Goal: Transaction & Acquisition: Obtain resource

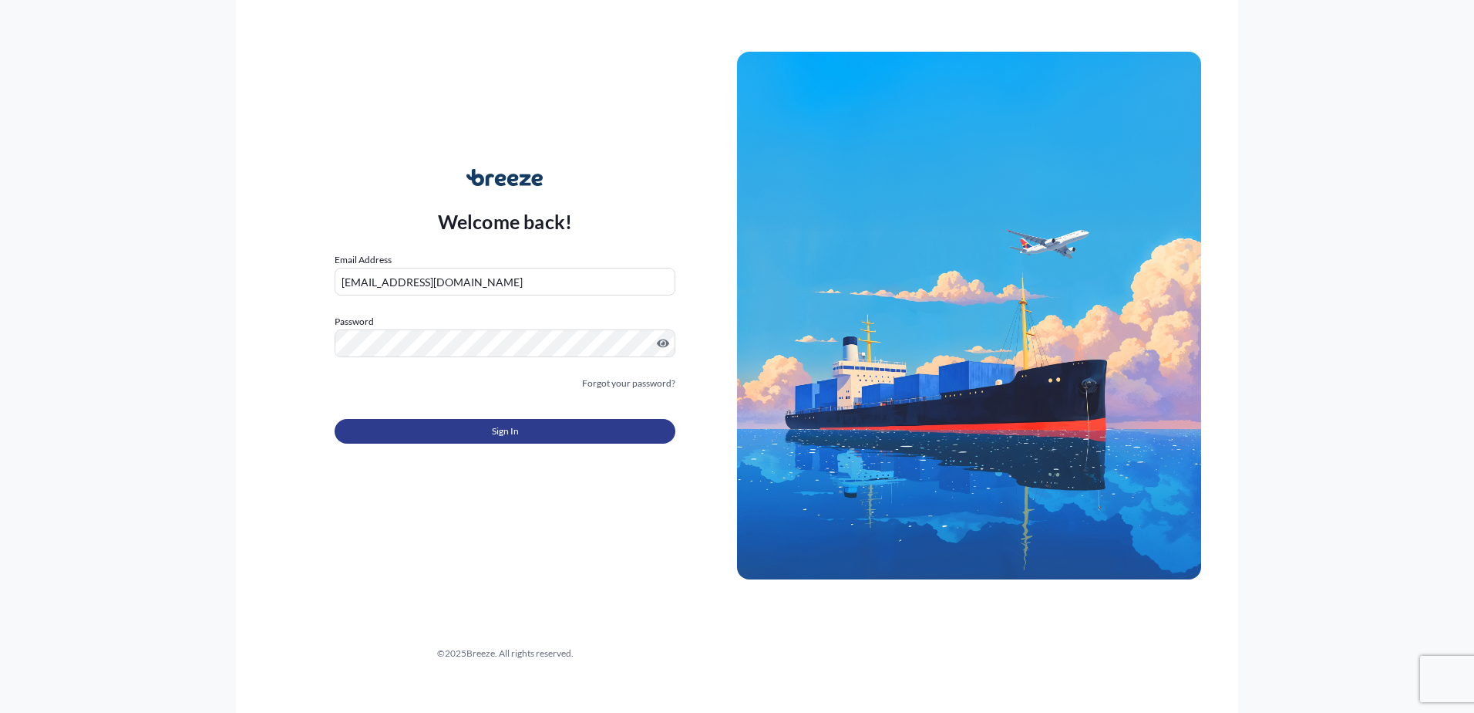
click at [531, 435] on button "Sign In" at bounding box center [505, 431] width 341 height 25
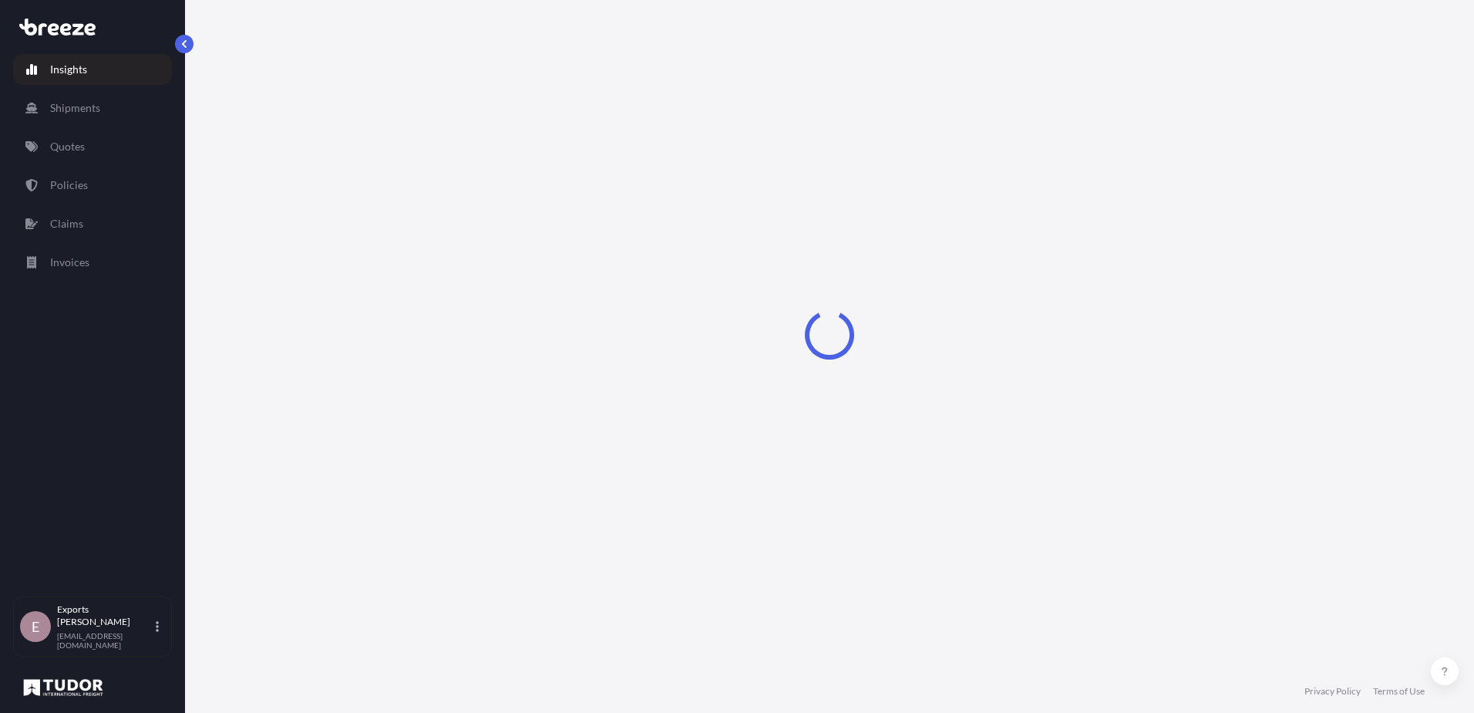
select select "2025"
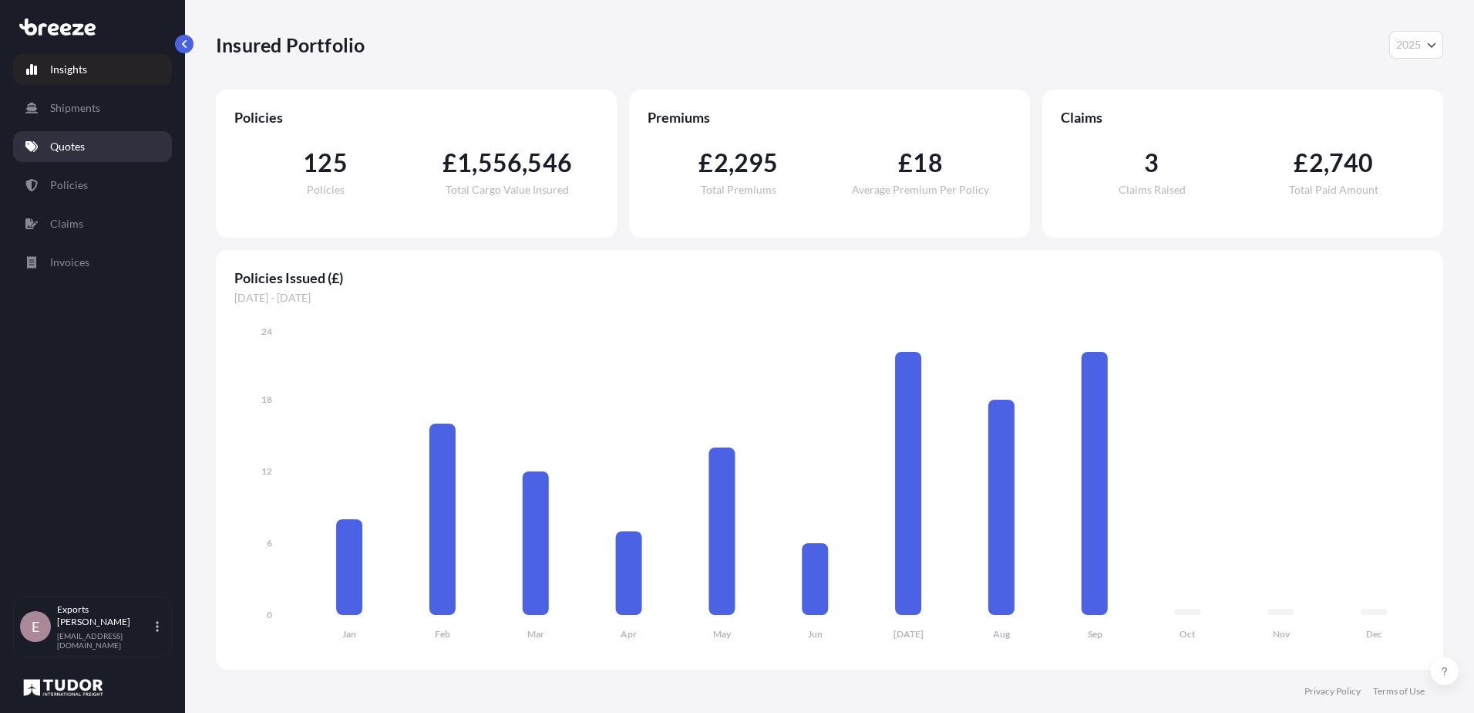
click at [62, 150] on p "Quotes" at bounding box center [67, 146] width 35 height 15
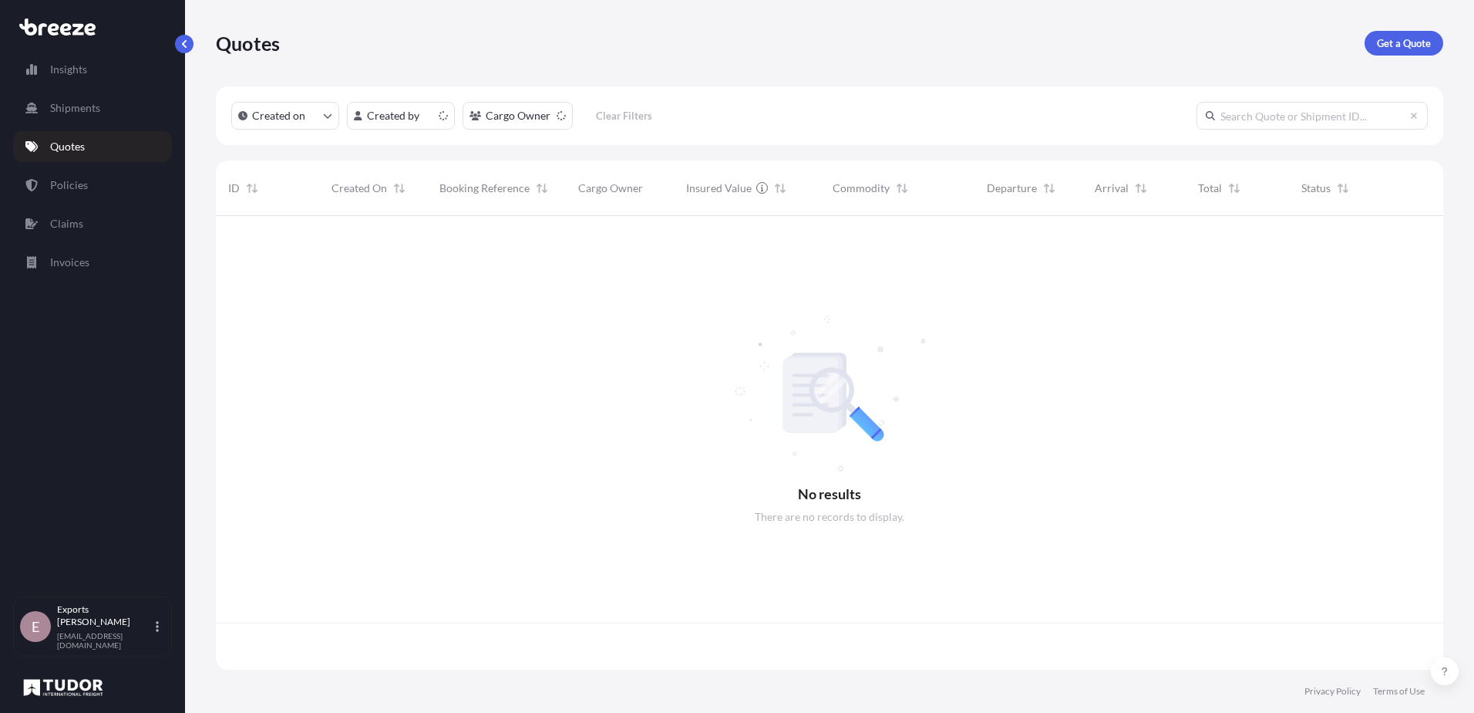
scroll to position [450, 1216]
click at [1409, 38] on p "Get a Quote" at bounding box center [1404, 42] width 54 height 15
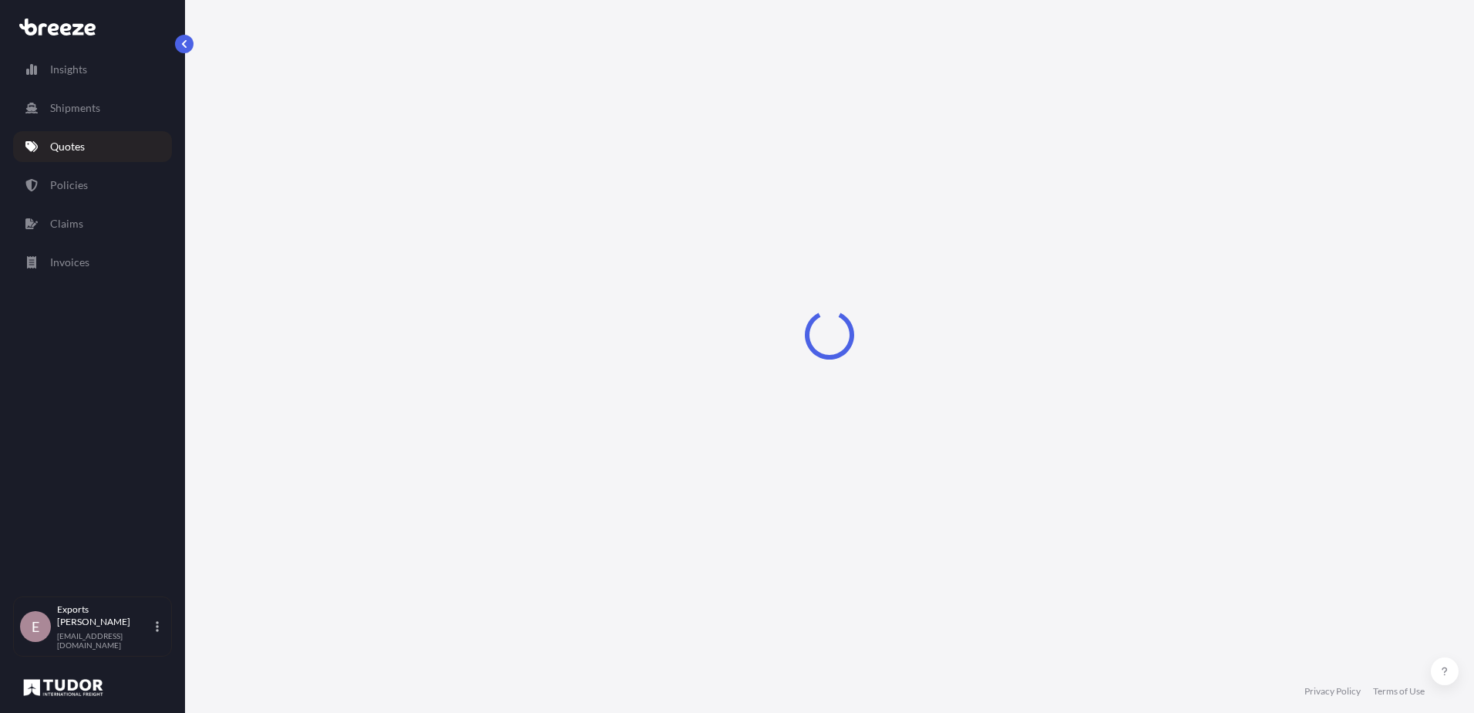
select select "Sea"
select select "1"
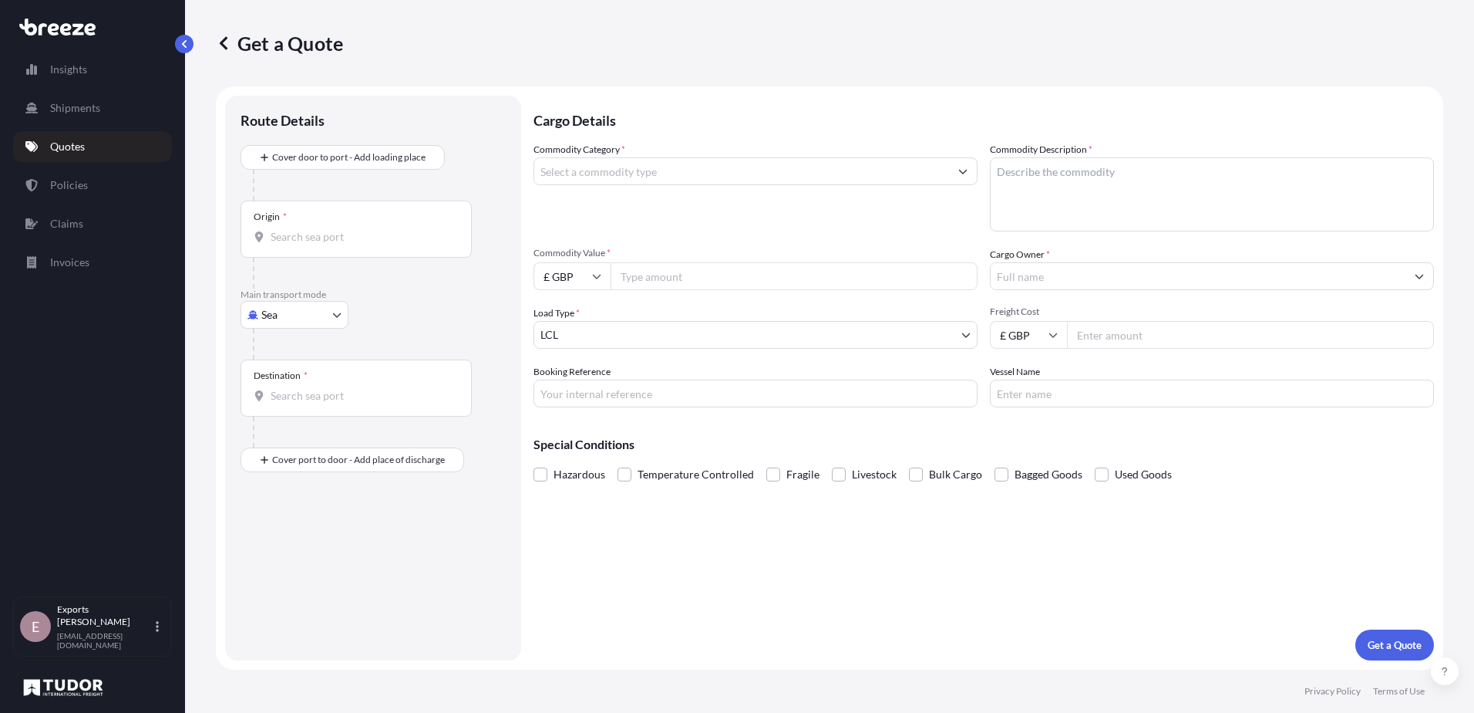
click at [312, 246] on div "Origin *" at bounding box center [356, 228] width 231 height 57
click at [312, 244] on input "Origin *" at bounding box center [362, 236] width 182 height 15
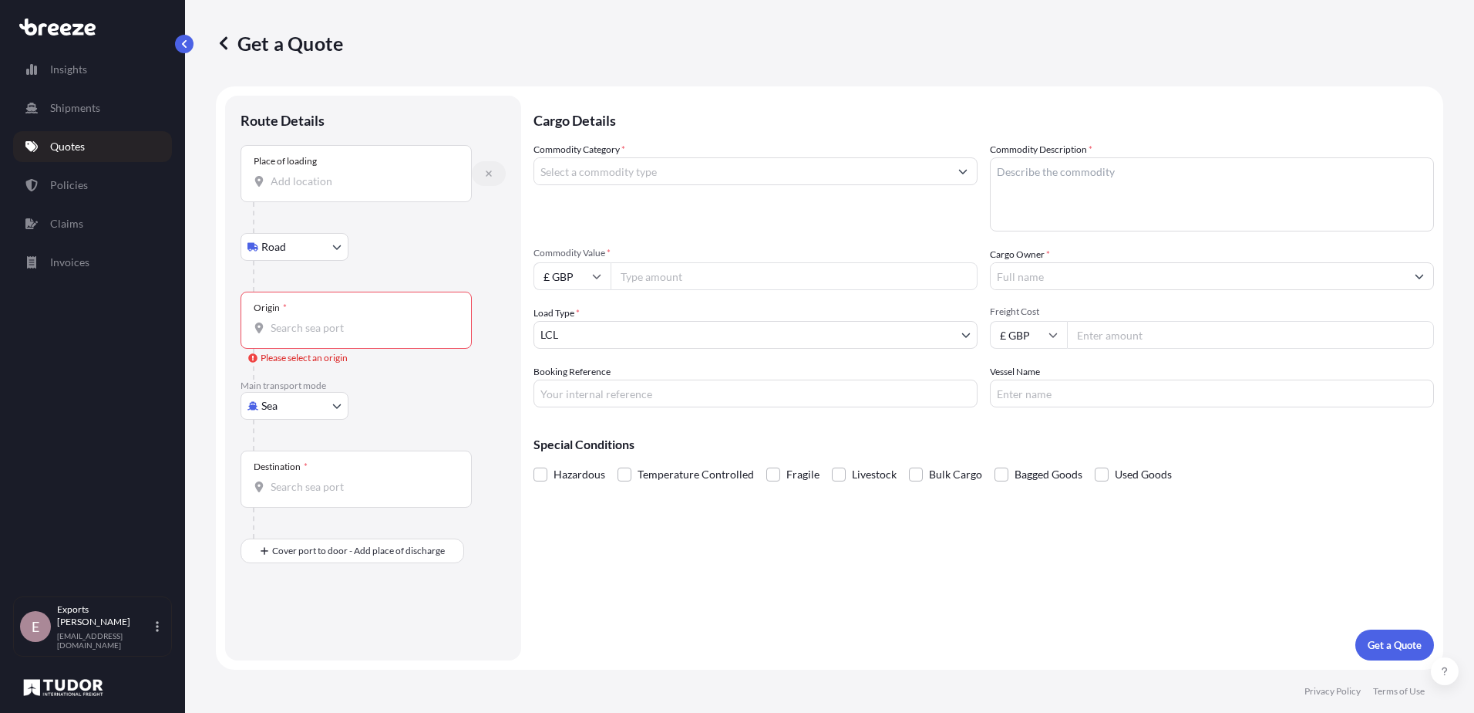
click at [491, 171] on icon "button" at bounding box center [489, 173] width 6 height 6
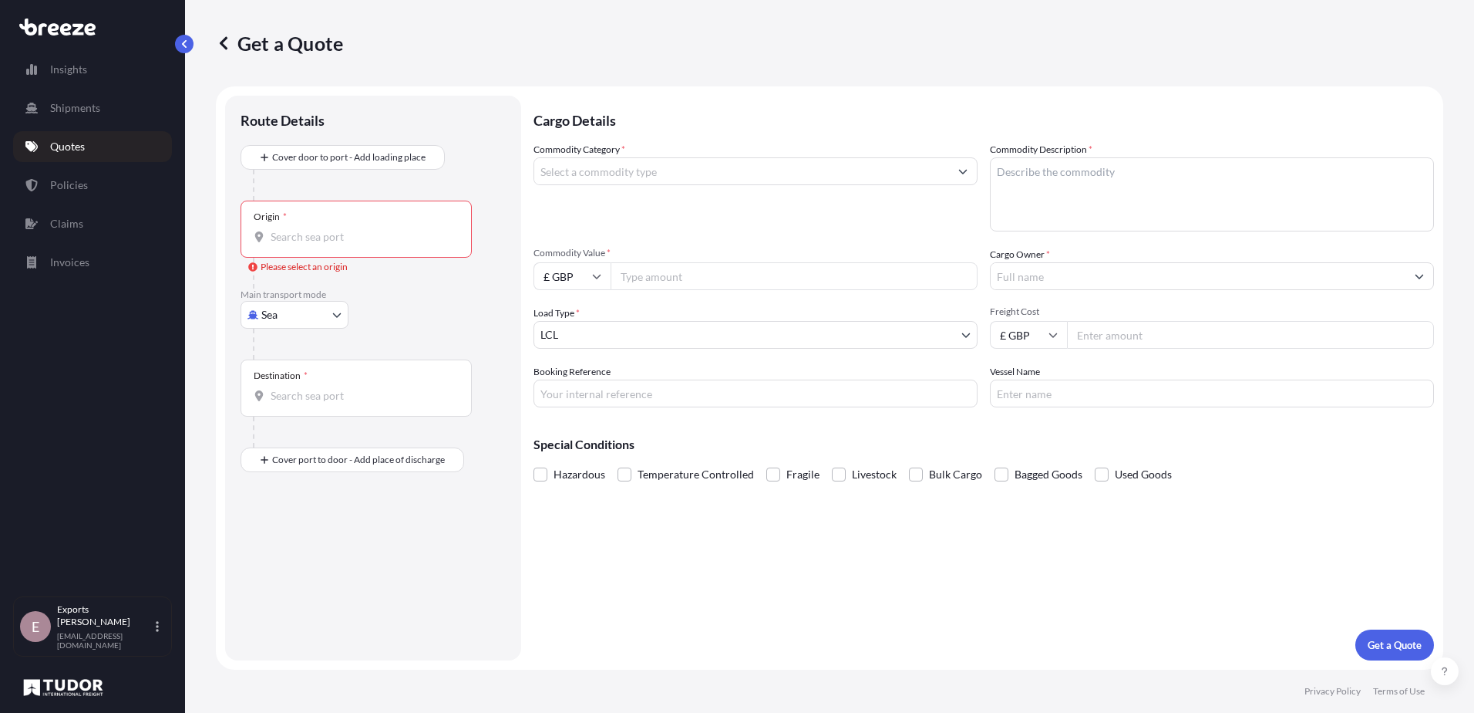
click at [296, 226] on div "Origin *" at bounding box center [356, 228] width 231 height 57
click at [296, 229] on input "Origin * Please select an origin" at bounding box center [362, 236] width 182 height 15
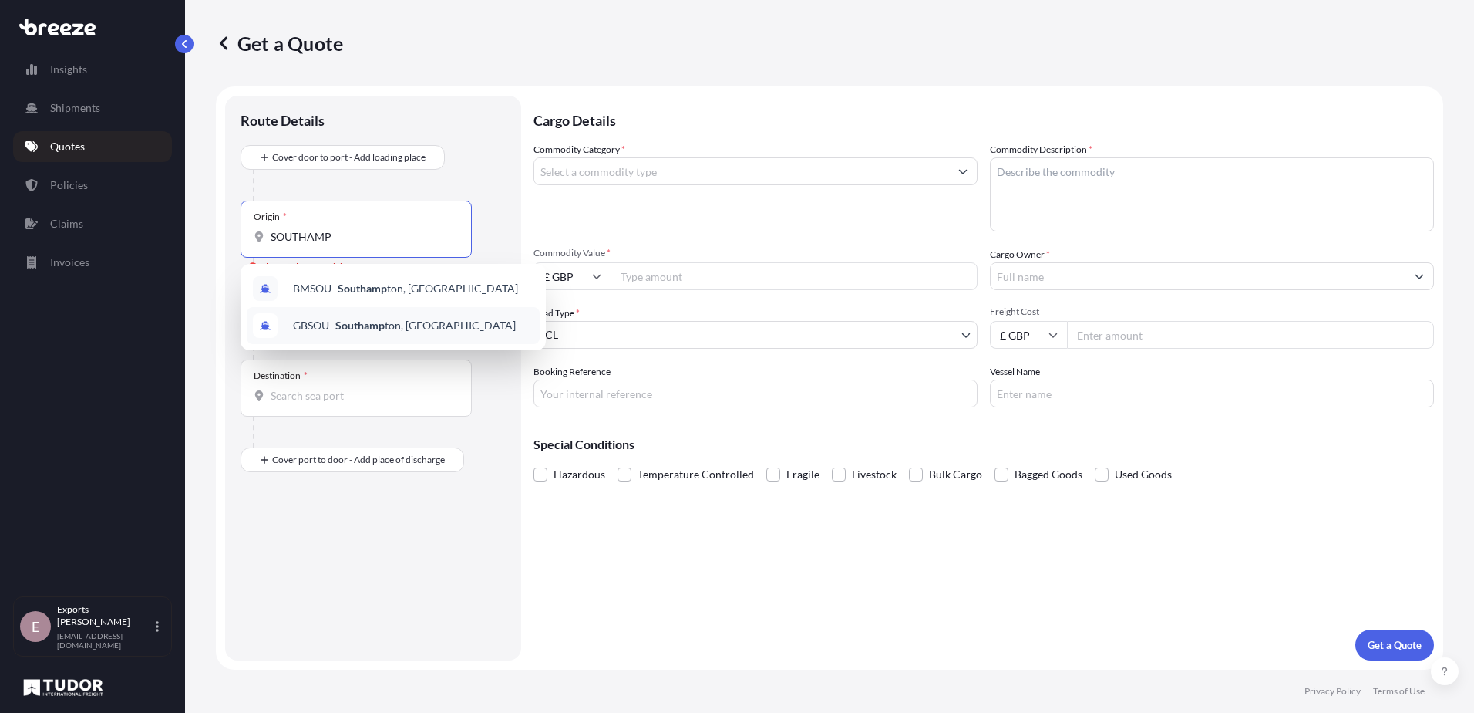
click at [316, 320] on span "GBSOU - Southamp ton, [GEOGRAPHIC_DATA]" at bounding box center [404, 325] width 223 height 15
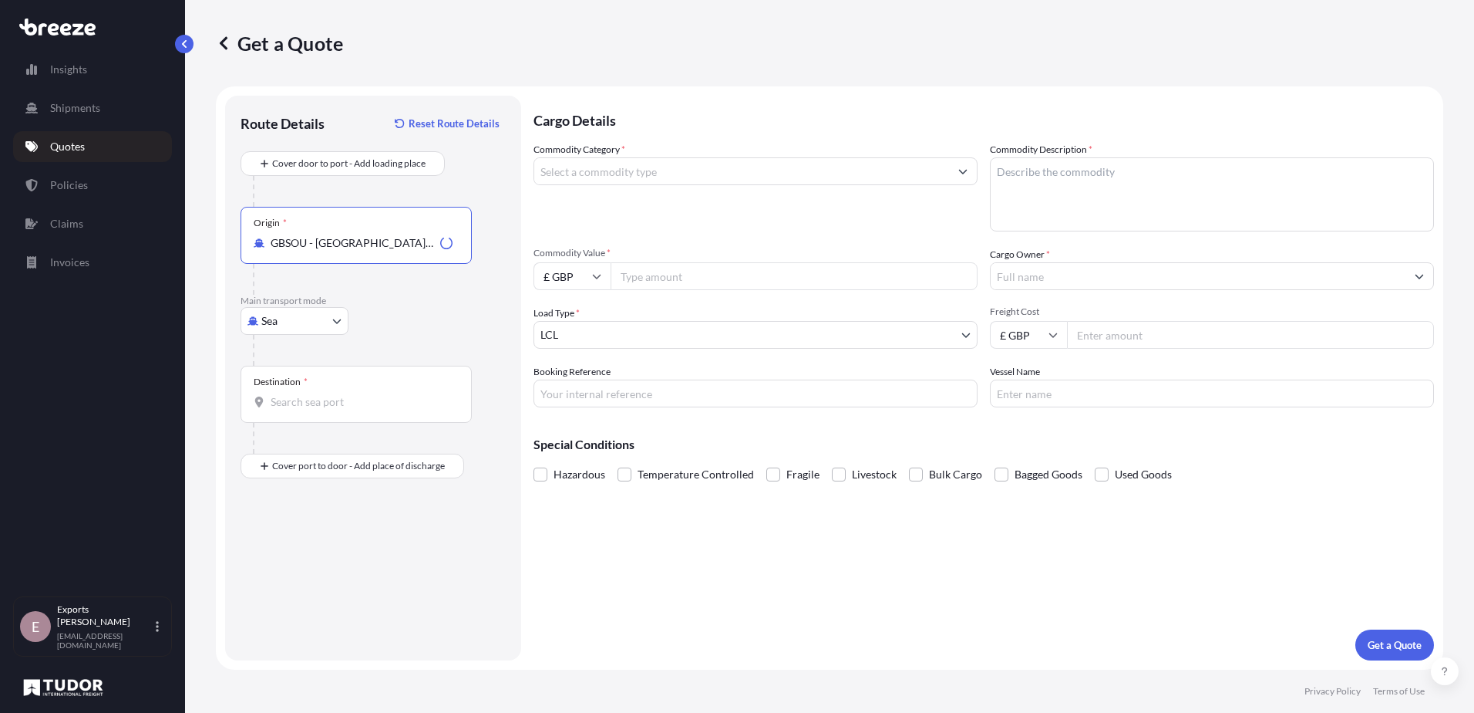
type input "GBSOU - [GEOGRAPHIC_DATA], [GEOGRAPHIC_DATA]"
click at [308, 397] on input "Destination *" at bounding box center [362, 401] width 182 height 15
type input "MYPKG - [GEOGRAPHIC_DATA] ([GEOGRAPHIC_DATA]), [GEOGRAPHIC_DATA]"
click at [362, 543] on div "Route Details Reset Route Details Cover door to port - Add loading place Place …" at bounding box center [373, 378] width 265 height 534
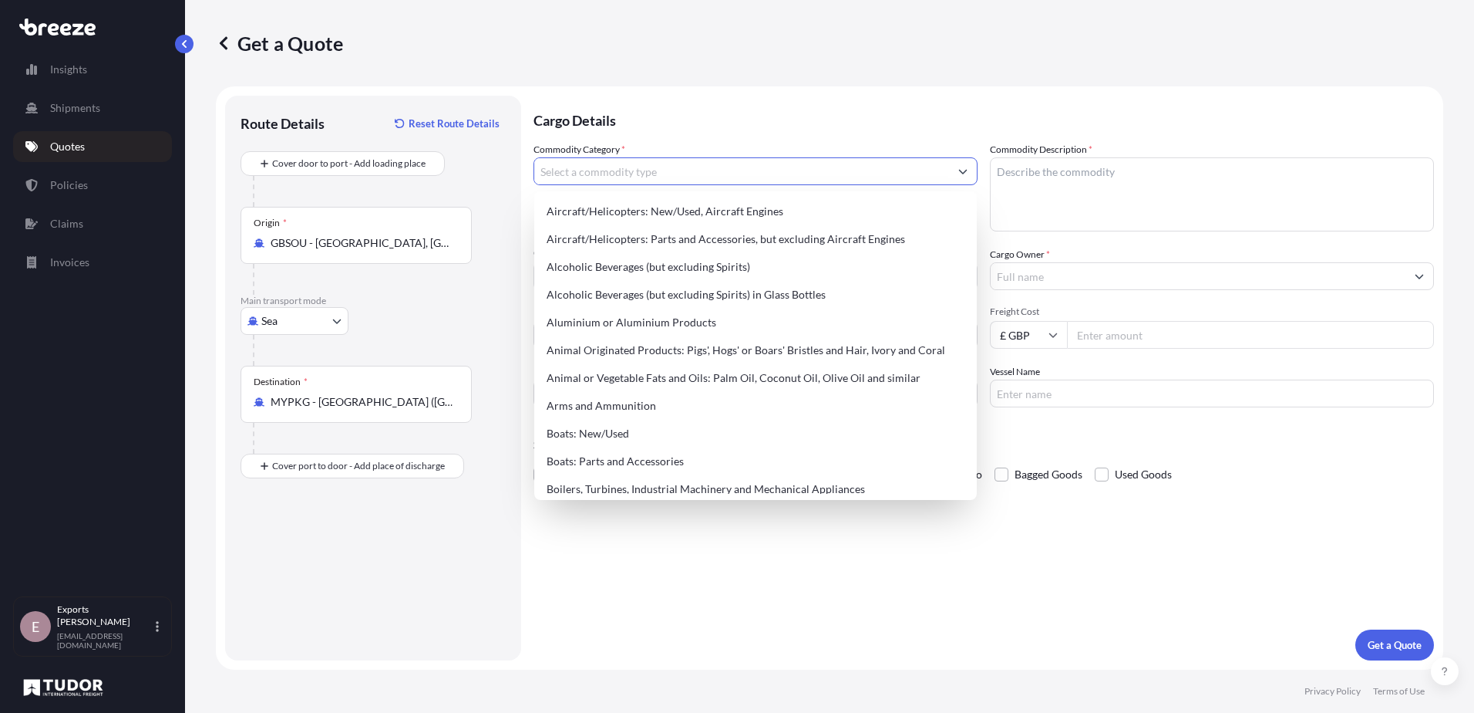
click at [633, 176] on input "Commodity Category *" at bounding box center [741, 171] width 415 height 28
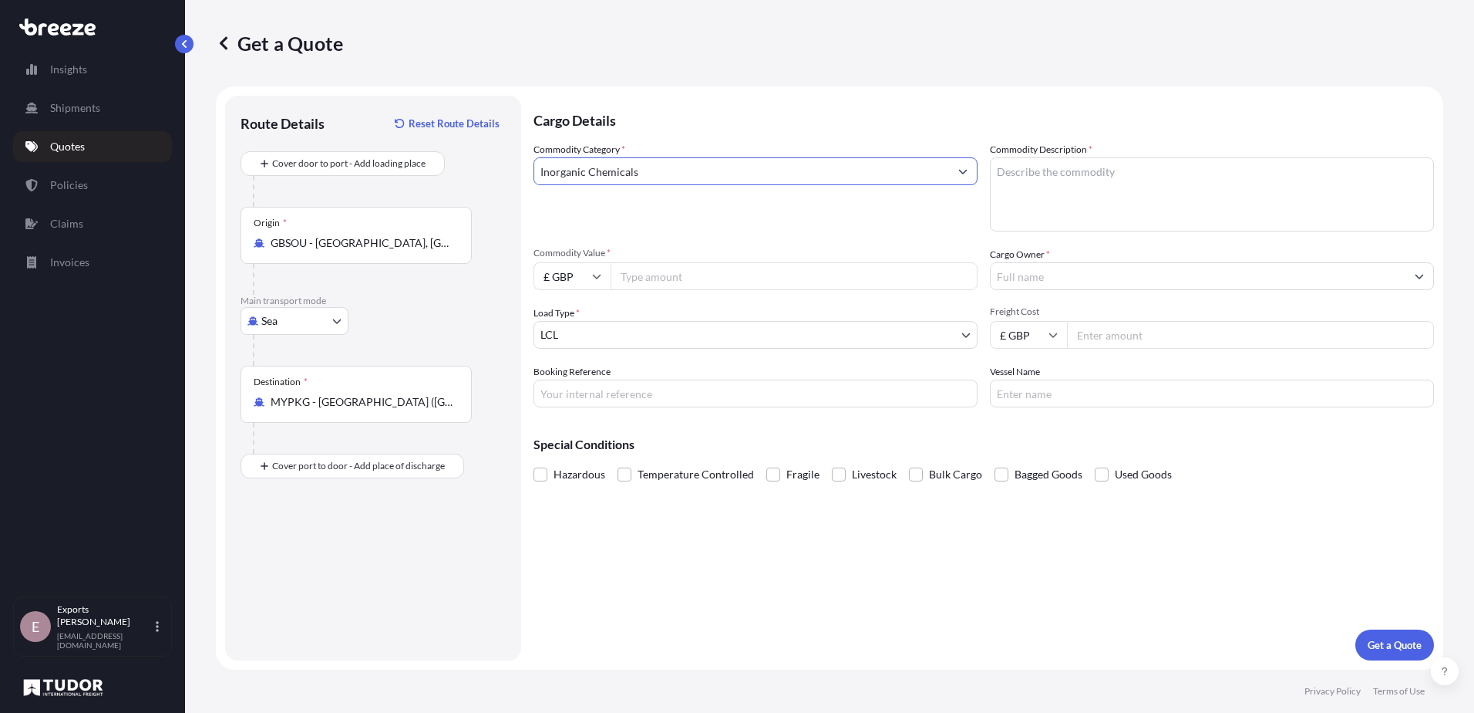
type input "Inorganic Chemicals"
click at [1065, 182] on textarea "Commodity Description *" at bounding box center [1212, 194] width 444 height 74
type textarea "c"
type textarea "NON HAZ CHEMICALS"
type input "1545.6"
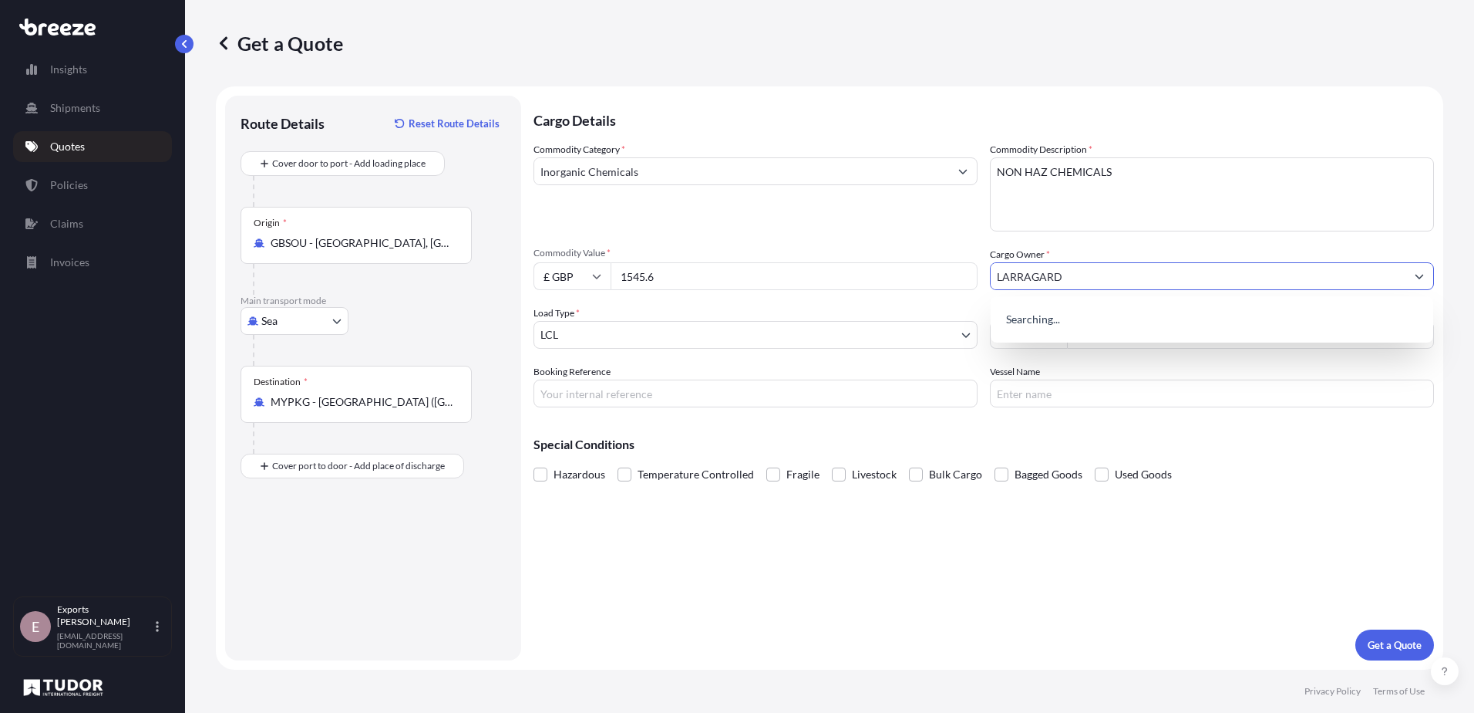
type input "LARRAGARD"
click at [990, 547] on div "Cargo Details Commodity Category * Inorganic Chemicals Commodity Description * …" at bounding box center [984, 378] width 901 height 564
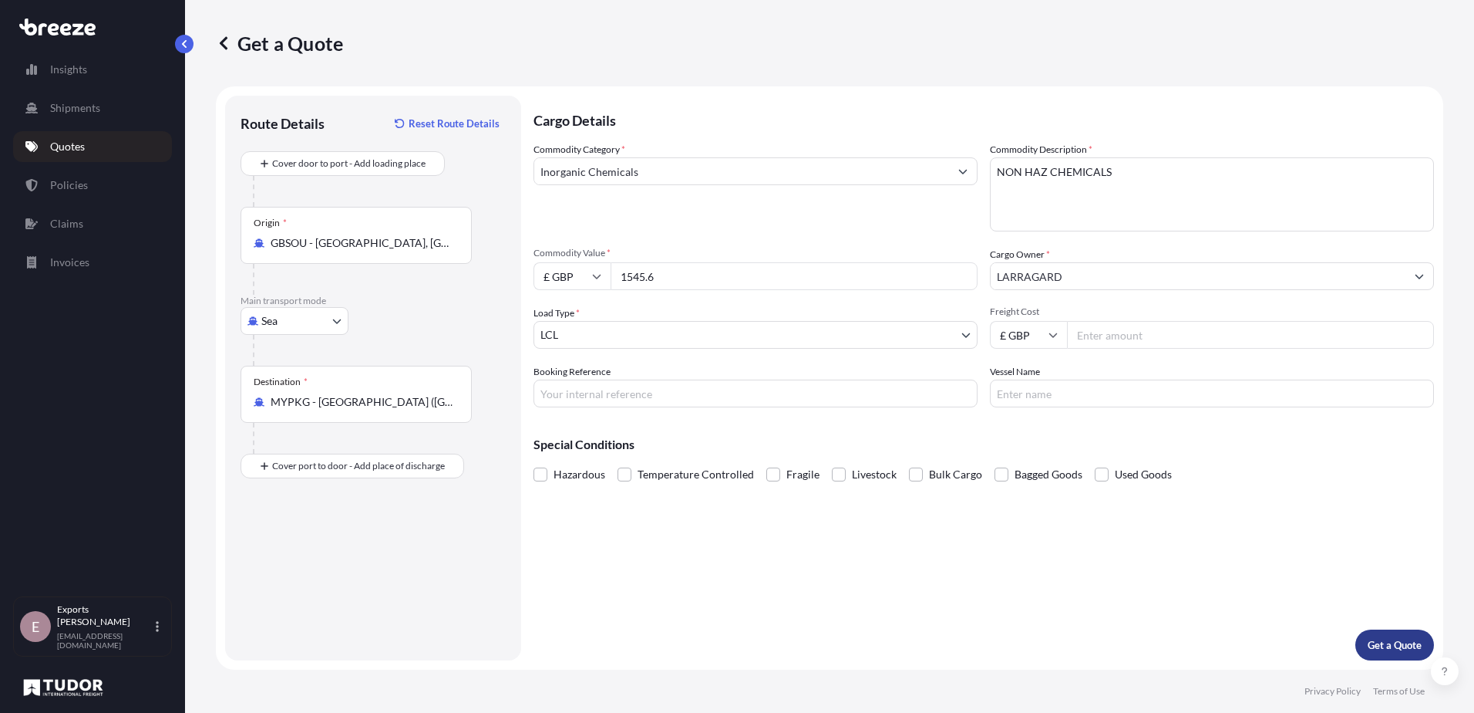
click at [1381, 641] on p "Get a Quote" at bounding box center [1395, 644] width 54 height 15
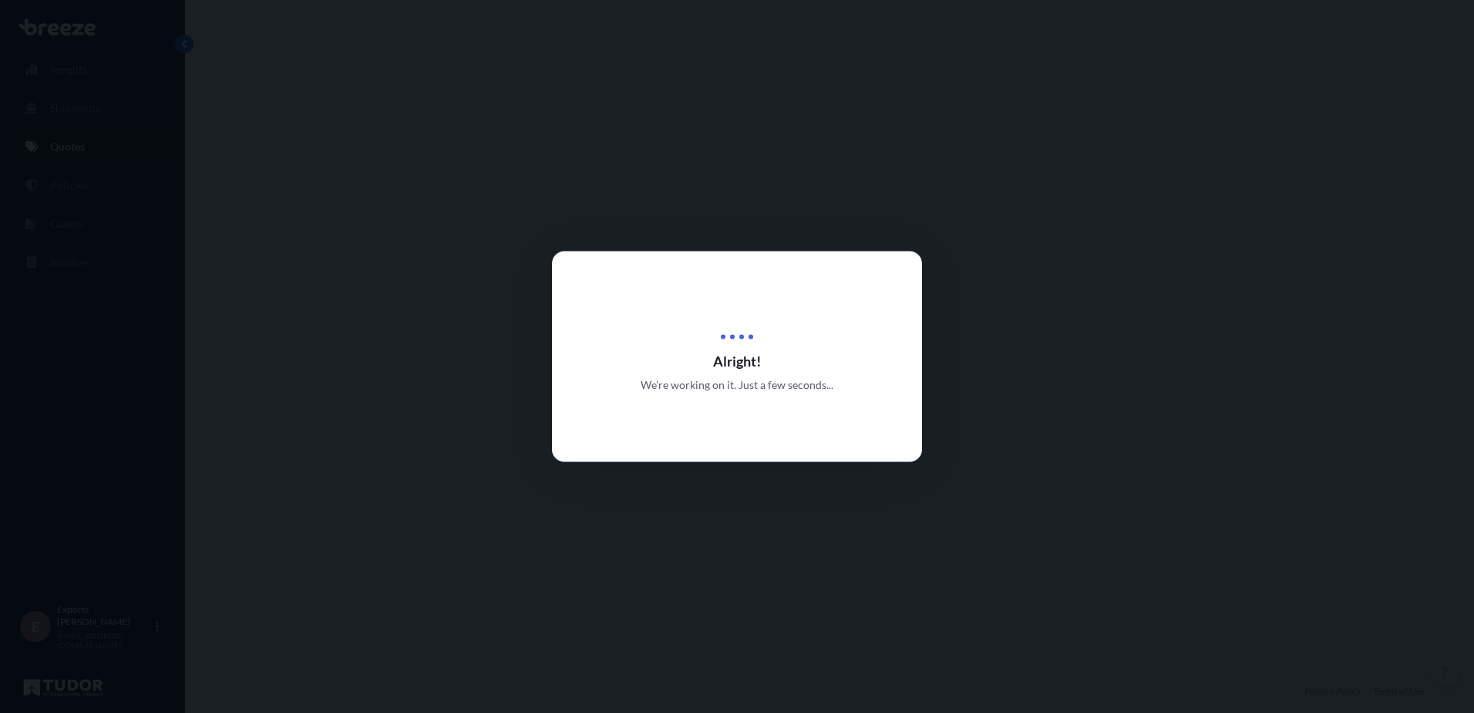
select select "Sea"
select select "1"
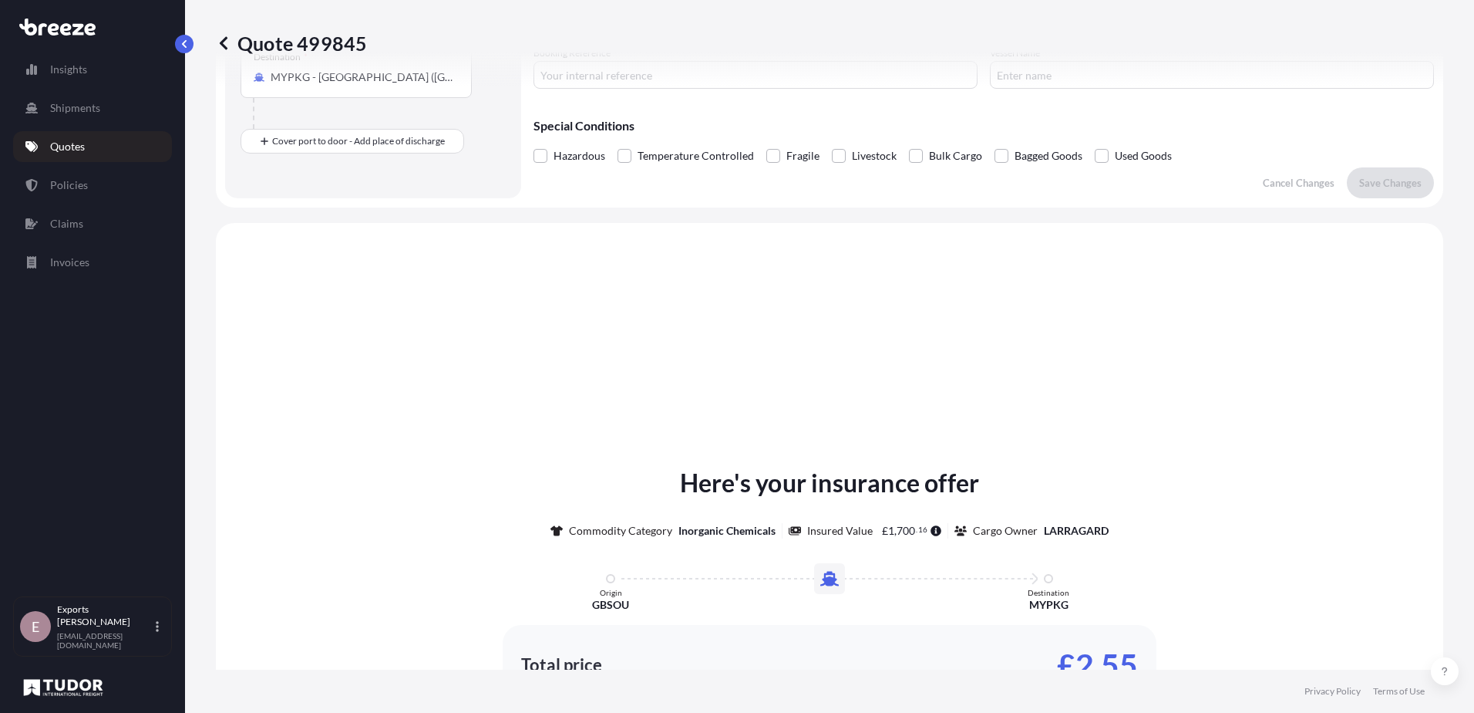
scroll to position [464, 0]
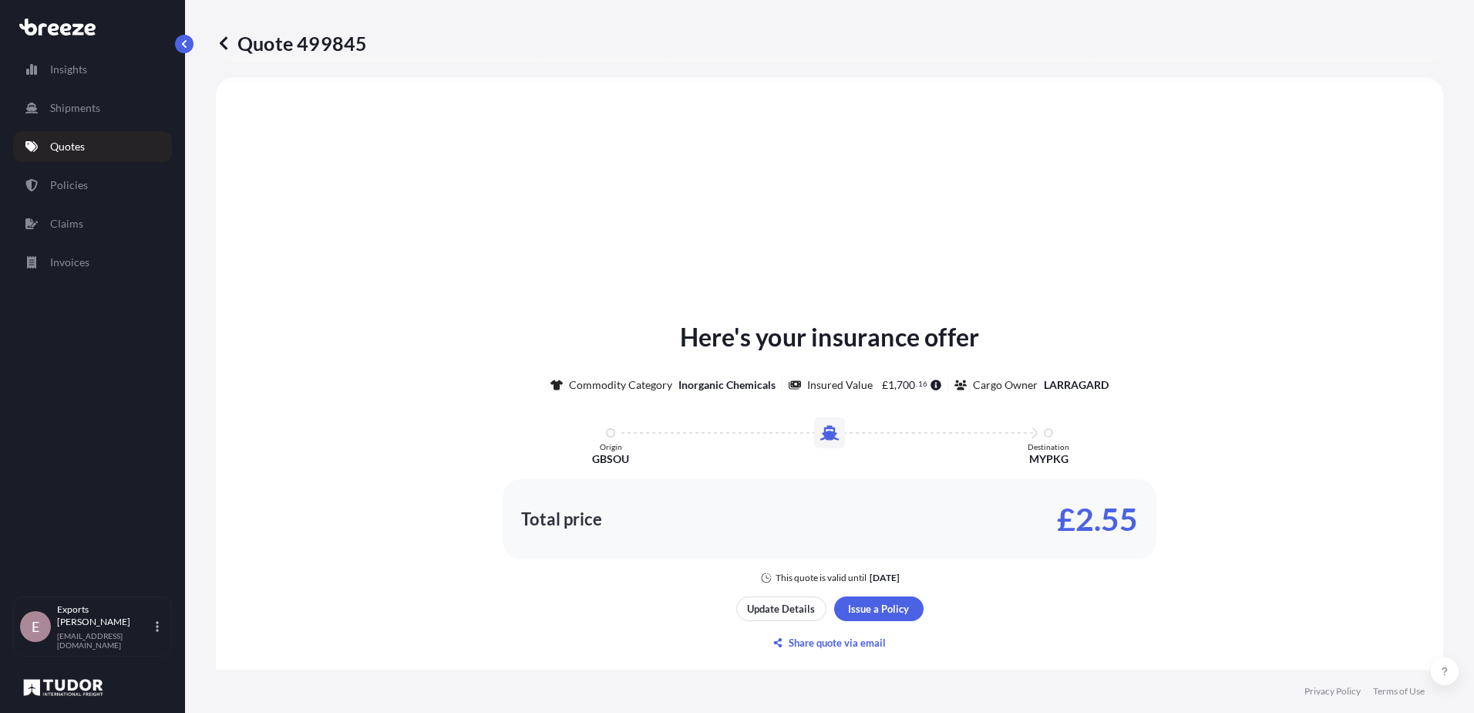
click at [522, 215] on div "Here's your insurance offer Commodity Category Inorganic Chemicals Insured Valu…" at bounding box center [830, 487] width 1184 height 776
click at [827, 638] on p "Share quote via email" at bounding box center [837, 642] width 97 height 15
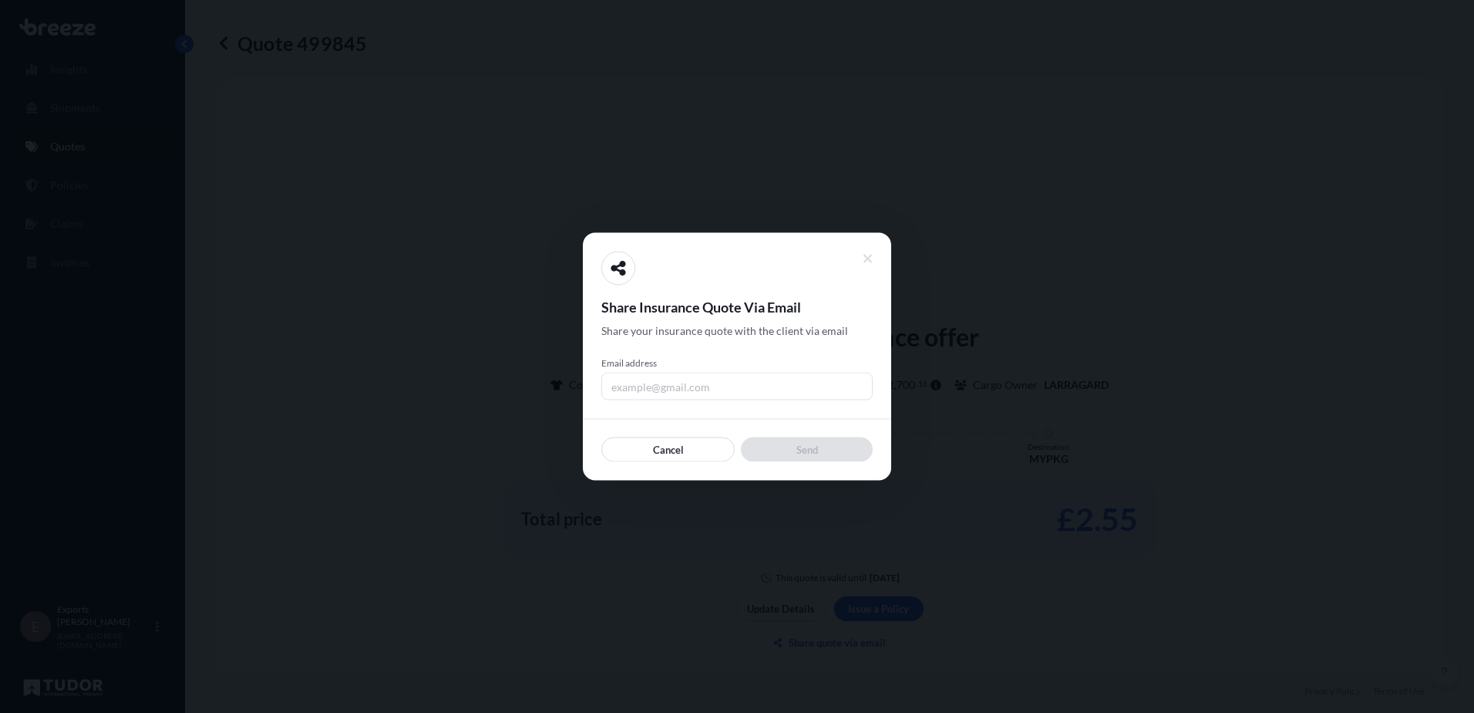
click at [672, 381] on input "Email address" at bounding box center [736, 386] width 271 height 28
type input "[PERSON_NAME][EMAIL_ADDRESS][DOMAIN_NAME]"
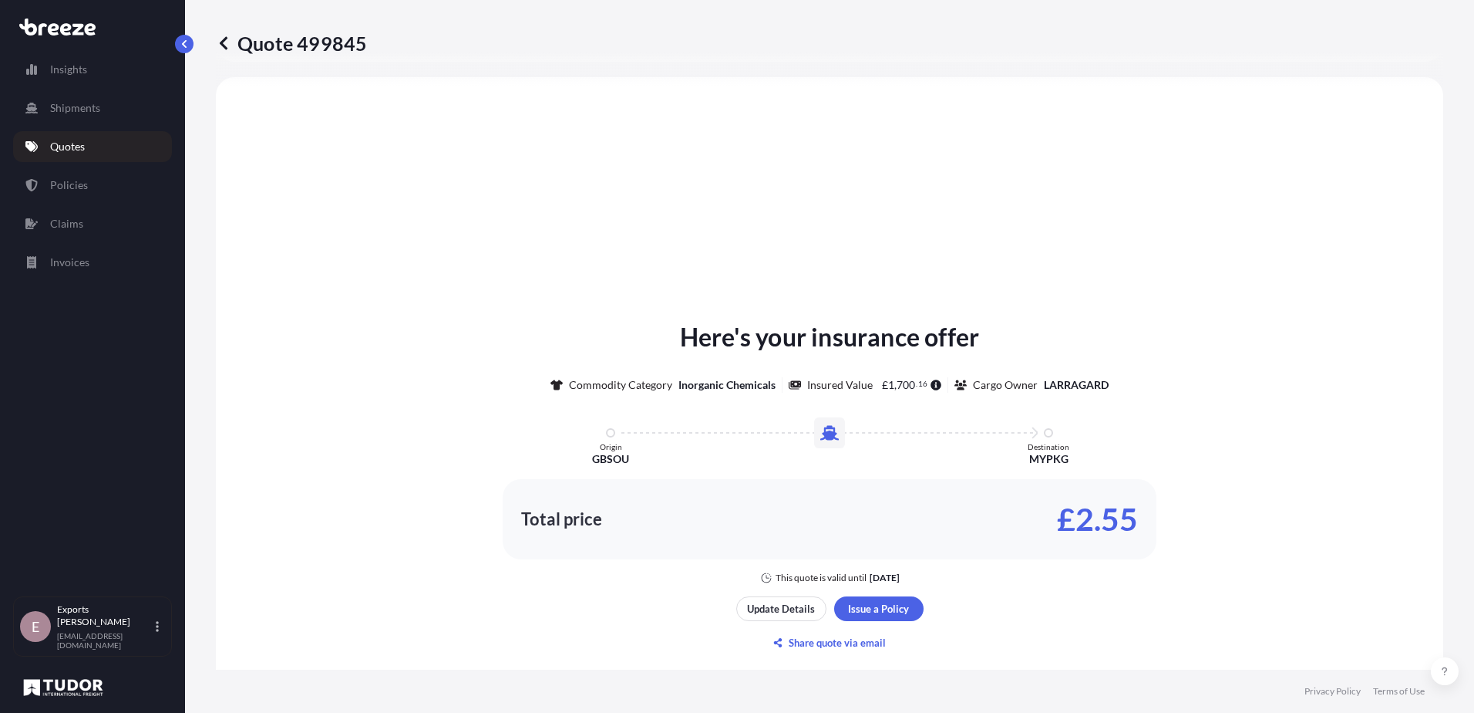
click at [861, 266] on div "Here's your insurance offer Commodity Category Inorganic Chemicals Insured Valu…" at bounding box center [830, 487] width 1184 height 776
